Goal: Find contact information: Find contact information

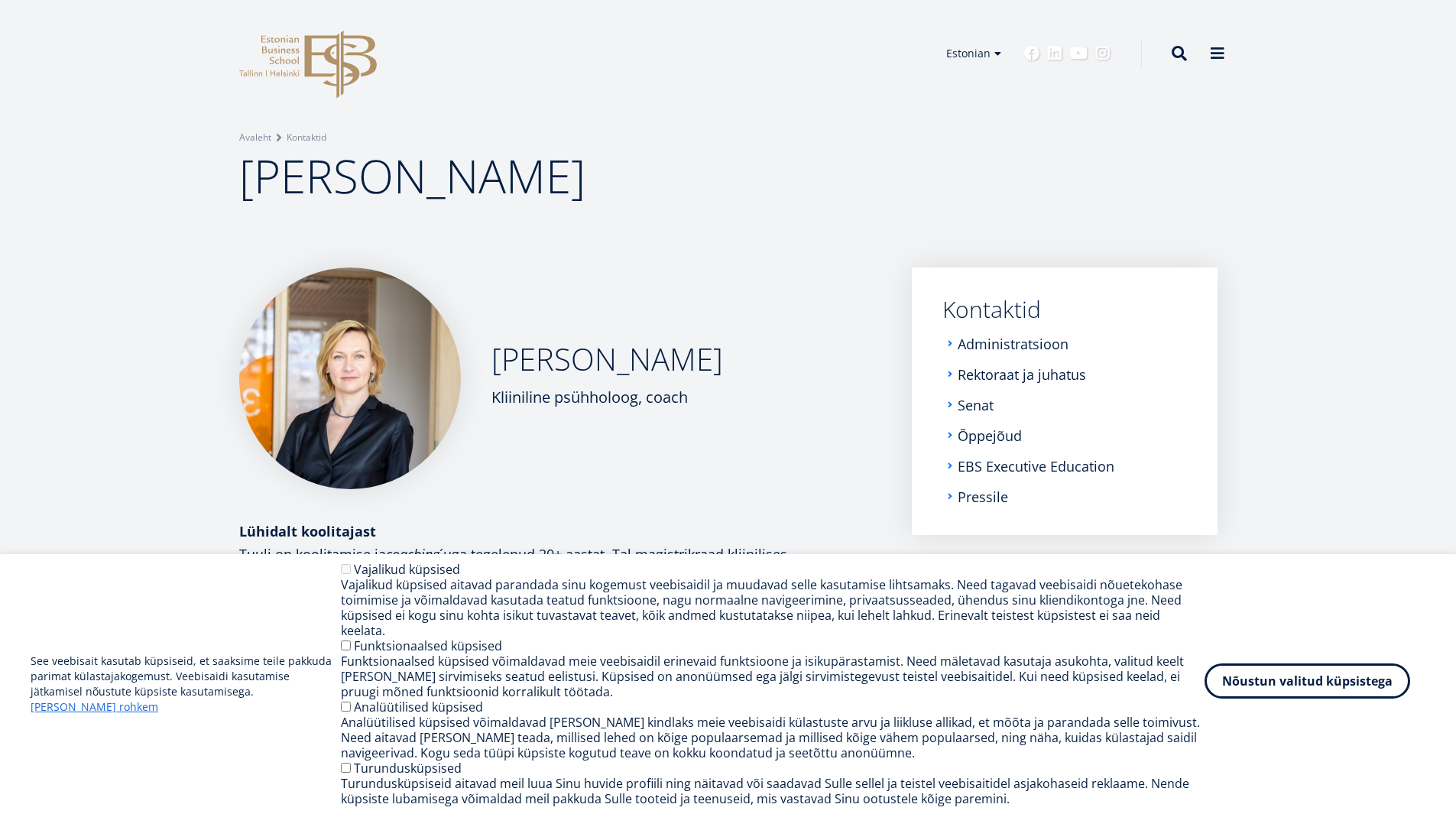
click at [1237, 702] on div "Nõustun valitud küpsistega Withdraw consent" at bounding box center [1315, 684] width 221 height 35
click at [72, 326] on article "Tuuli Junolainen Kliiniline psühholoog, coach Lühidalt koolitajast Tuuli on koo…" at bounding box center [728, 538] width 1456 height 542
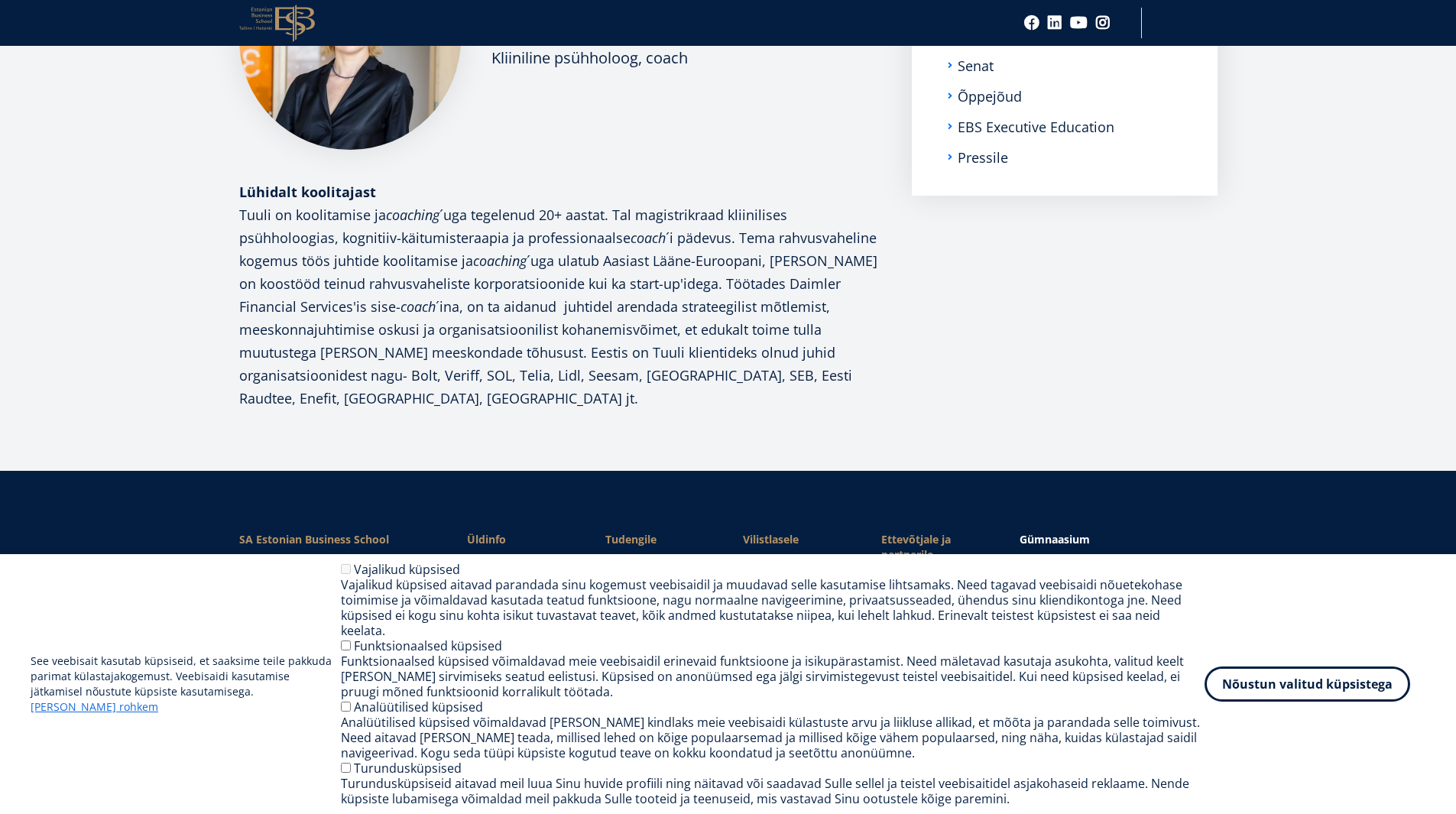
scroll to position [493, 0]
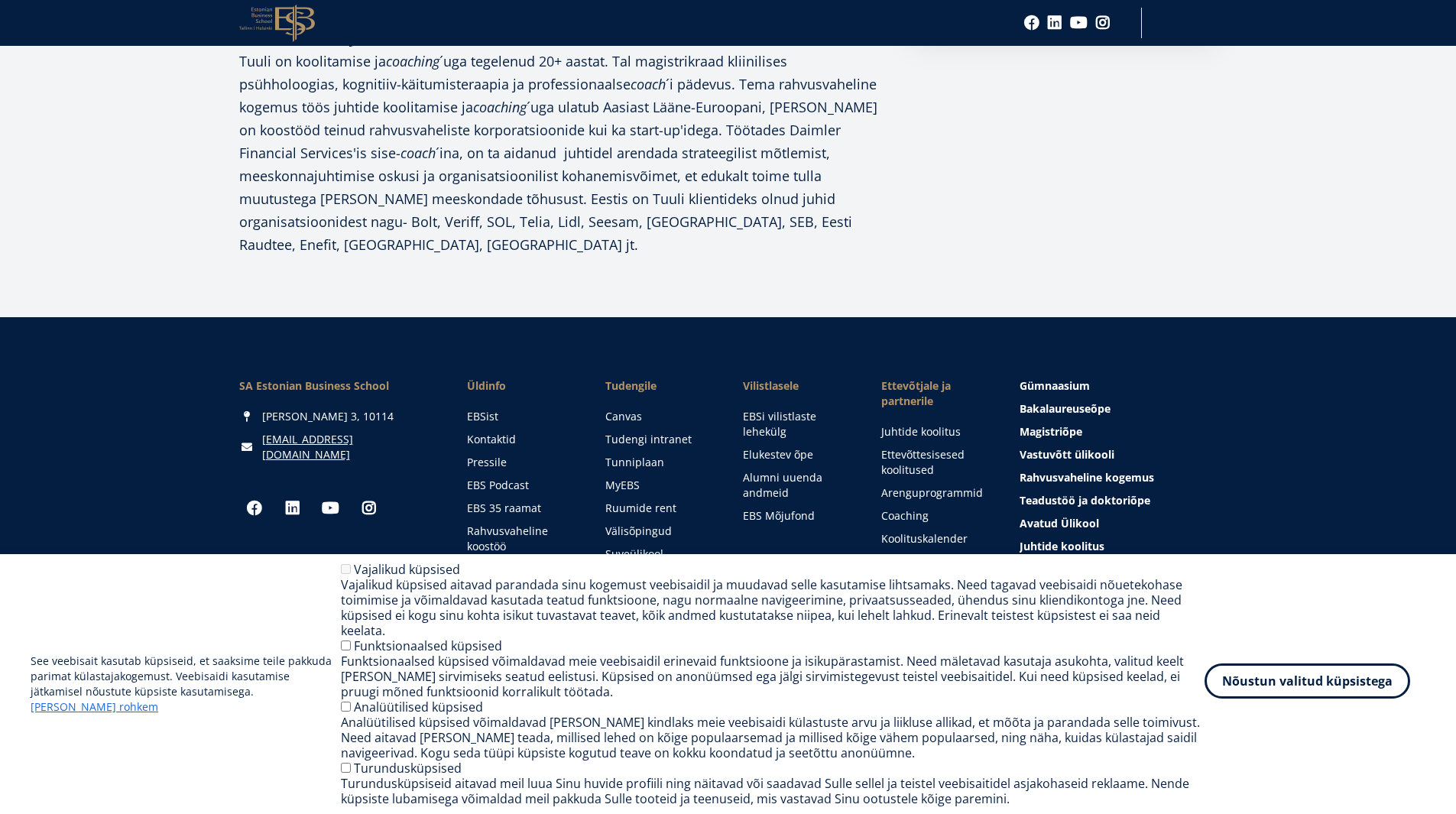
click at [1297, 694] on button "Nõustun valitud küpsistega" at bounding box center [1308, 680] width 205 height 35
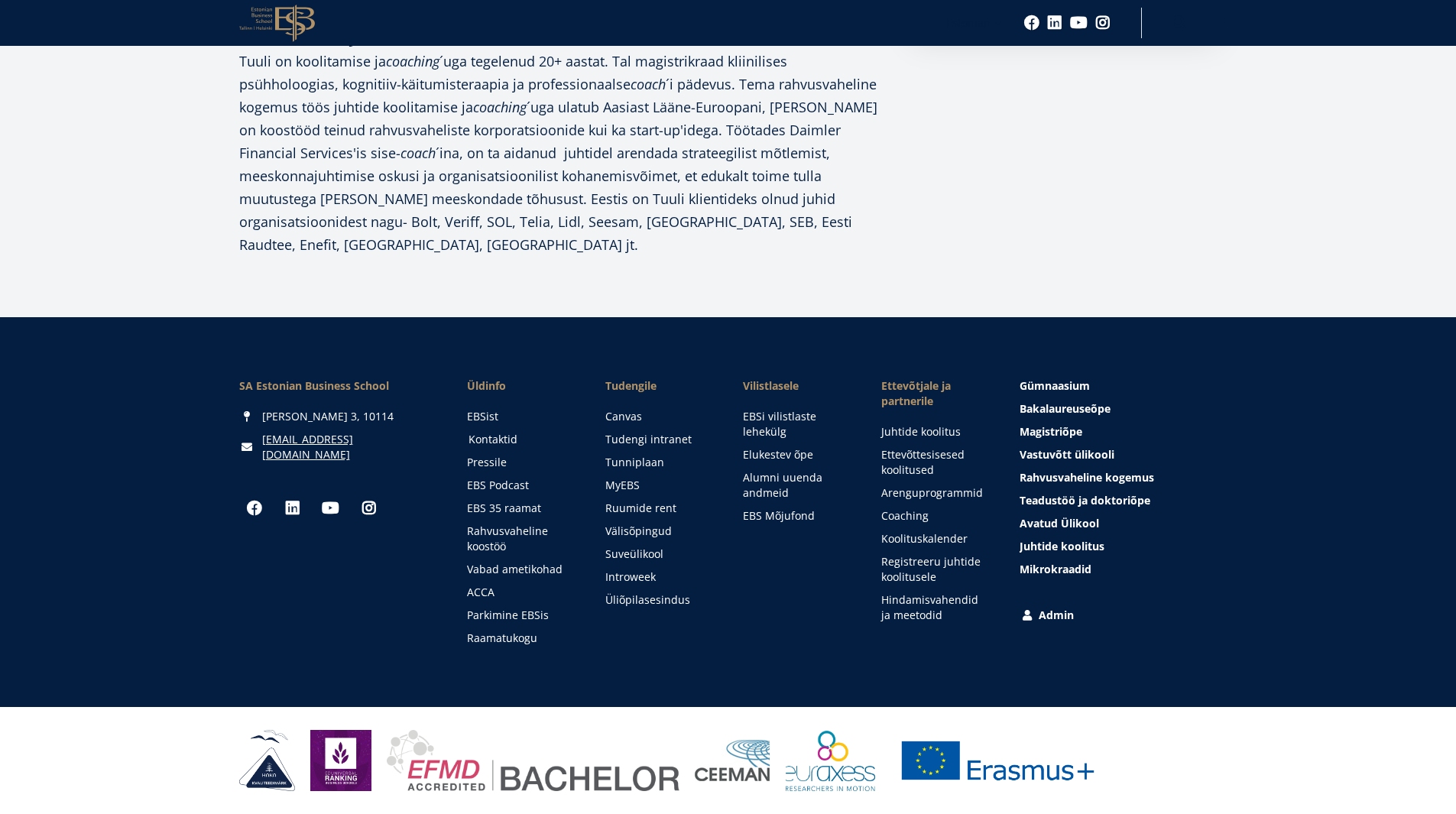
click at [488, 434] on link "Kontaktid" at bounding box center [522, 440] width 108 height 16
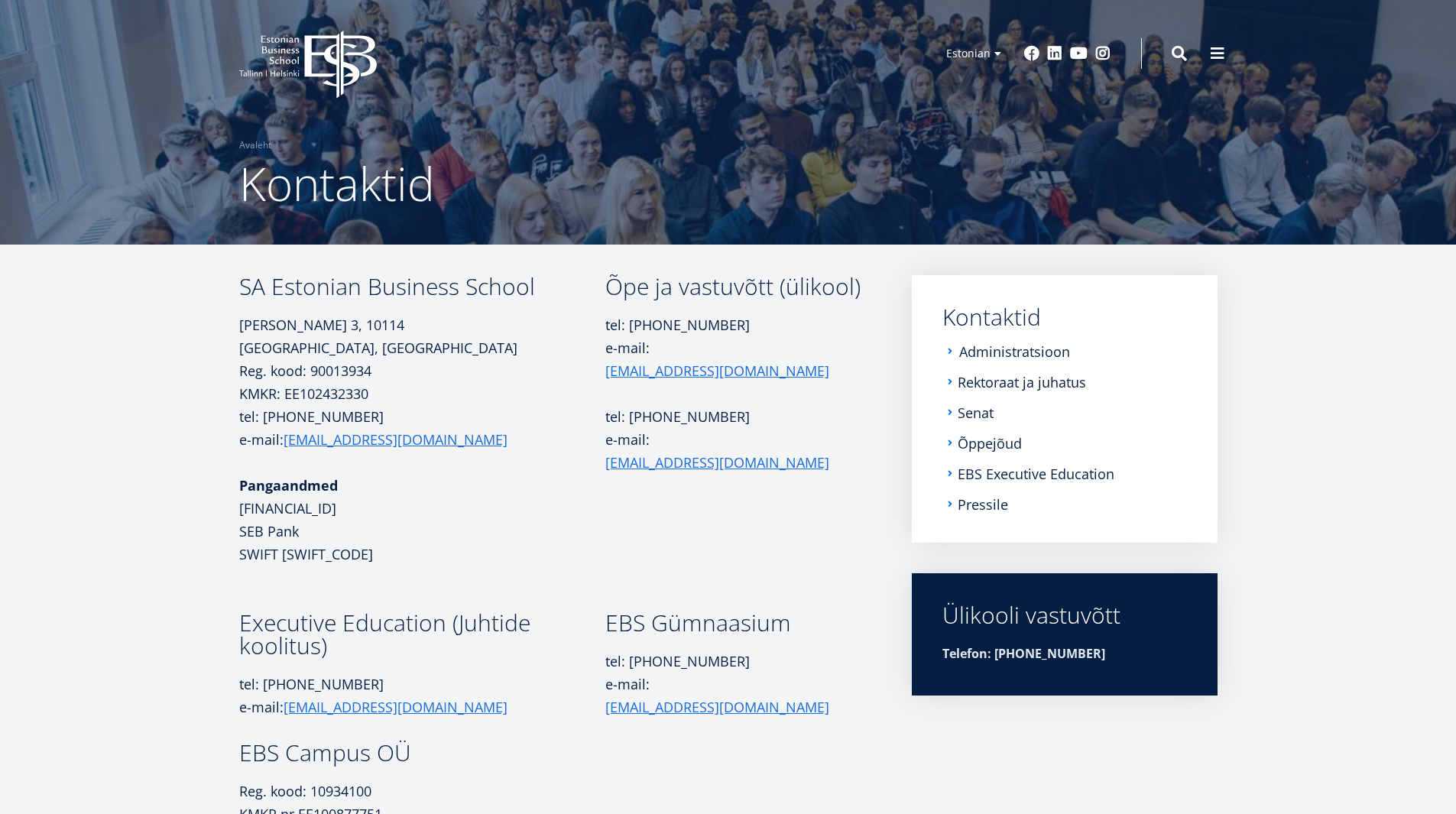
click at [1001, 354] on link "Administratsioon" at bounding box center [1014, 352] width 111 height 16
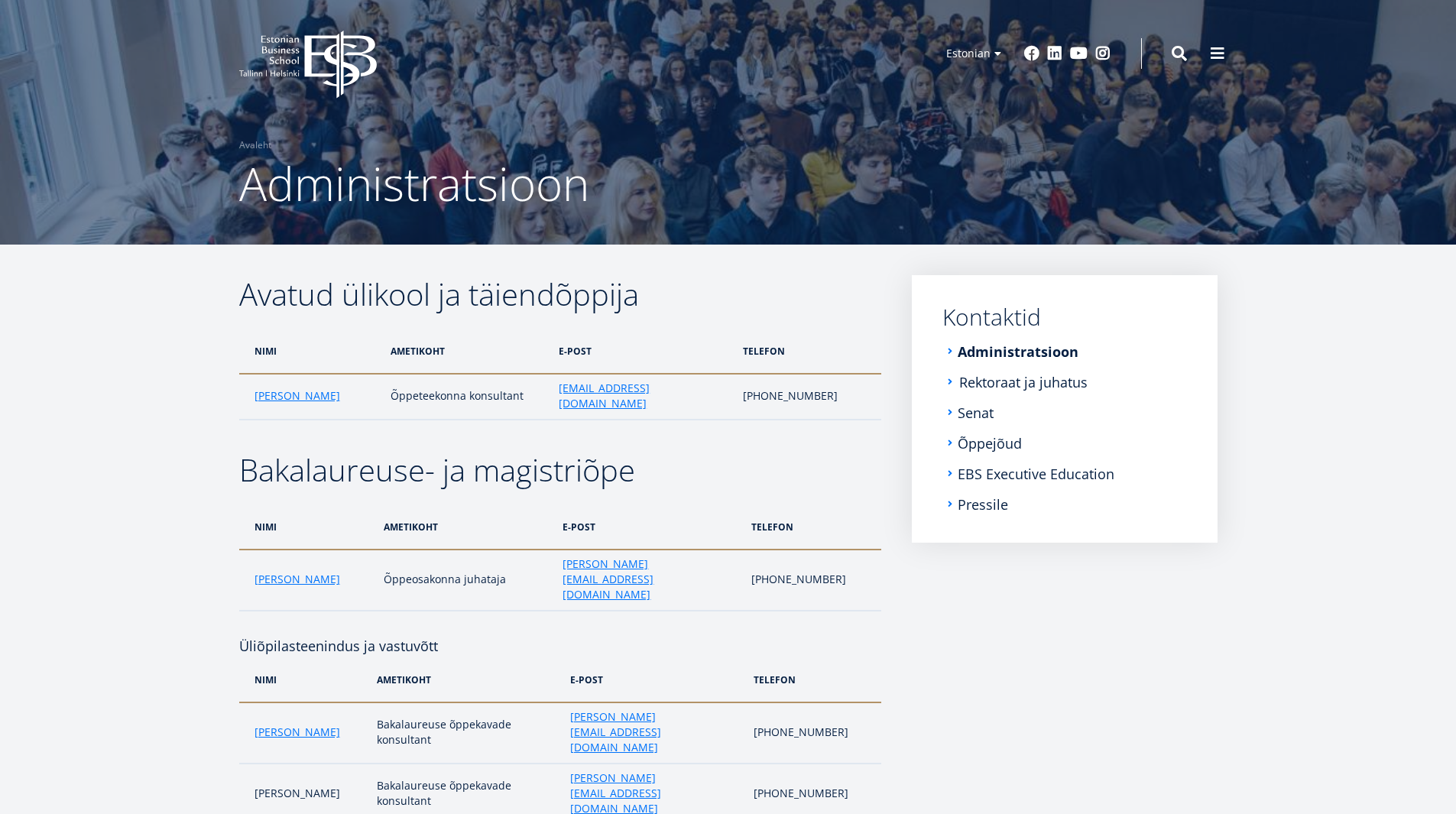
click at [1074, 390] on link "Rektoraat ja juhatus" at bounding box center [1023, 382] width 129 height 16
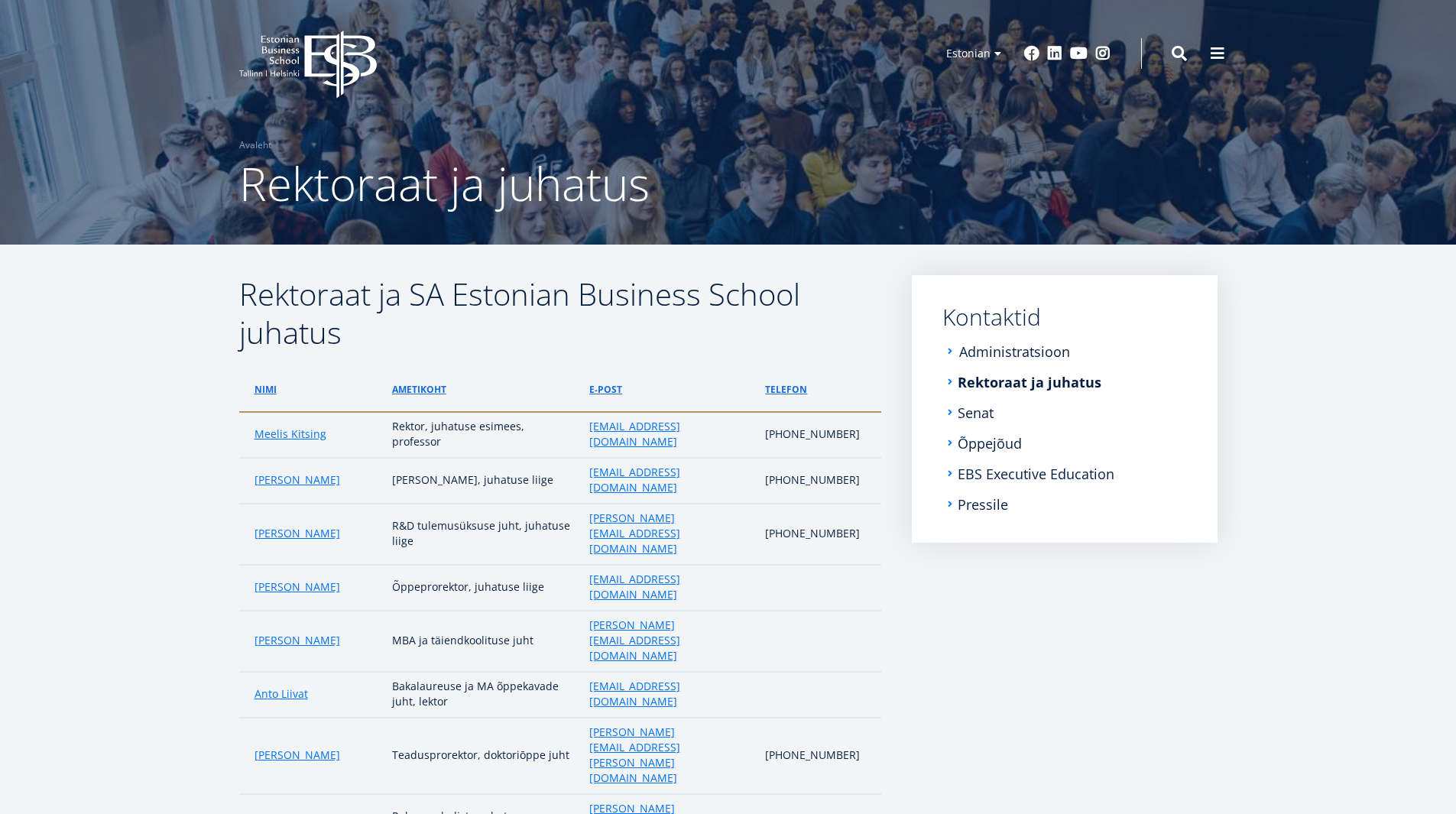
click at [1019, 353] on link "Administratsioon" at bounding box center [1014, 352] width 111 height 16
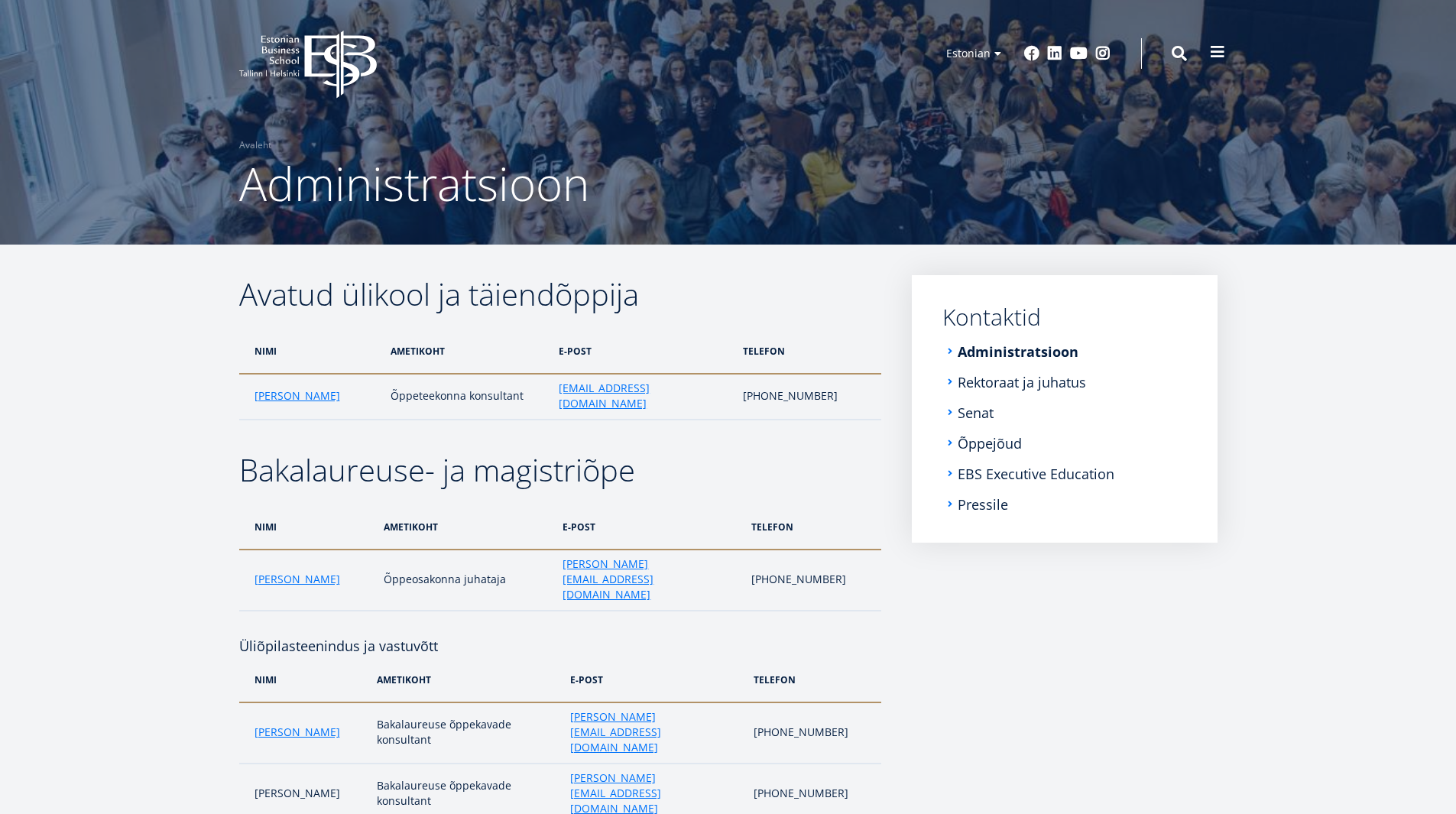
click at [1202, 54] on button at bounding box center [1217, 52] width 30 height 30
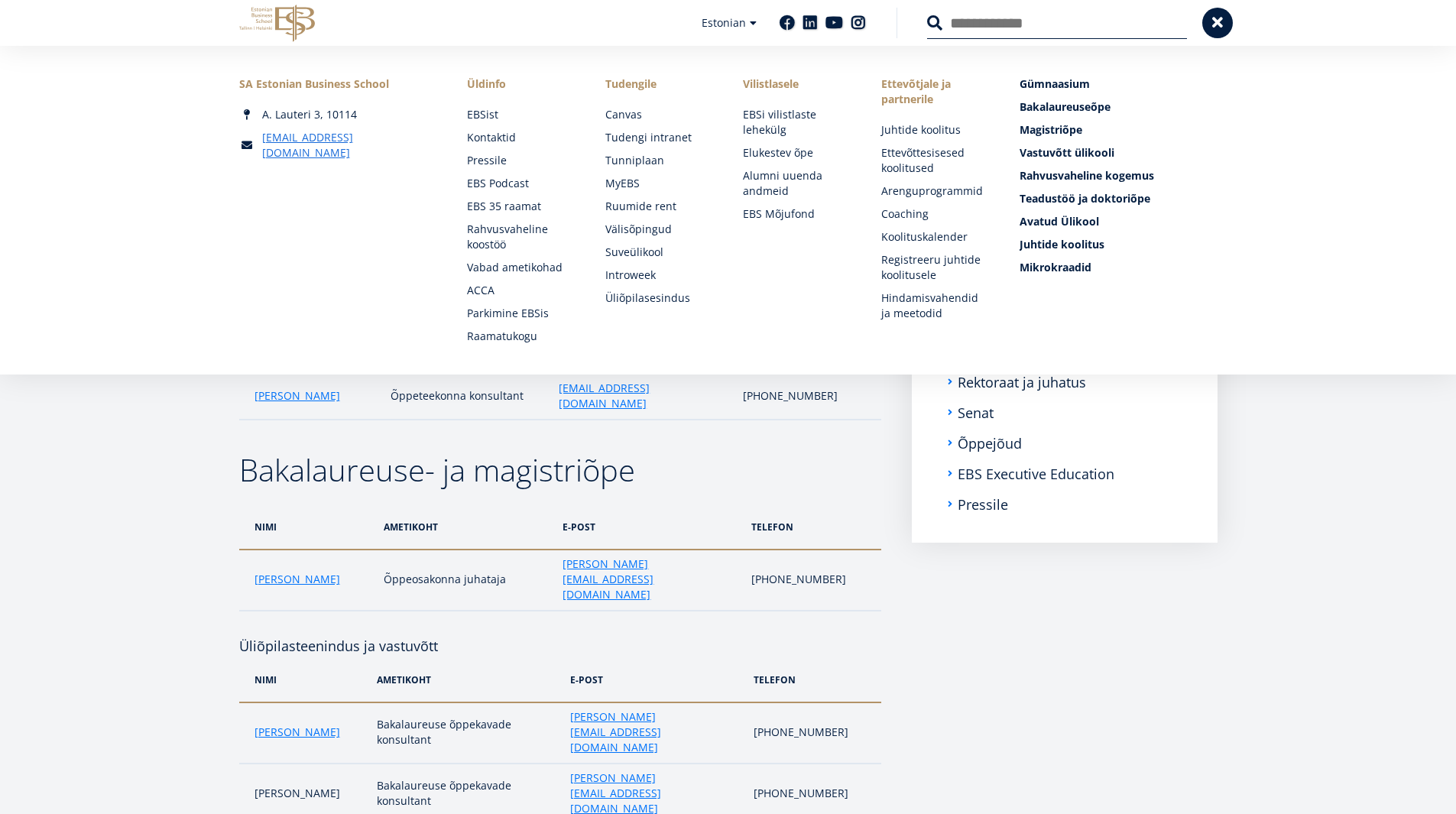
click at [266, 28] on icon "EBS Logo Created with Sketch." at bounding box center [277, 22] width 76 height 37
